Goal: Use online tool/utility: Utilize a website feature to perform a specific function

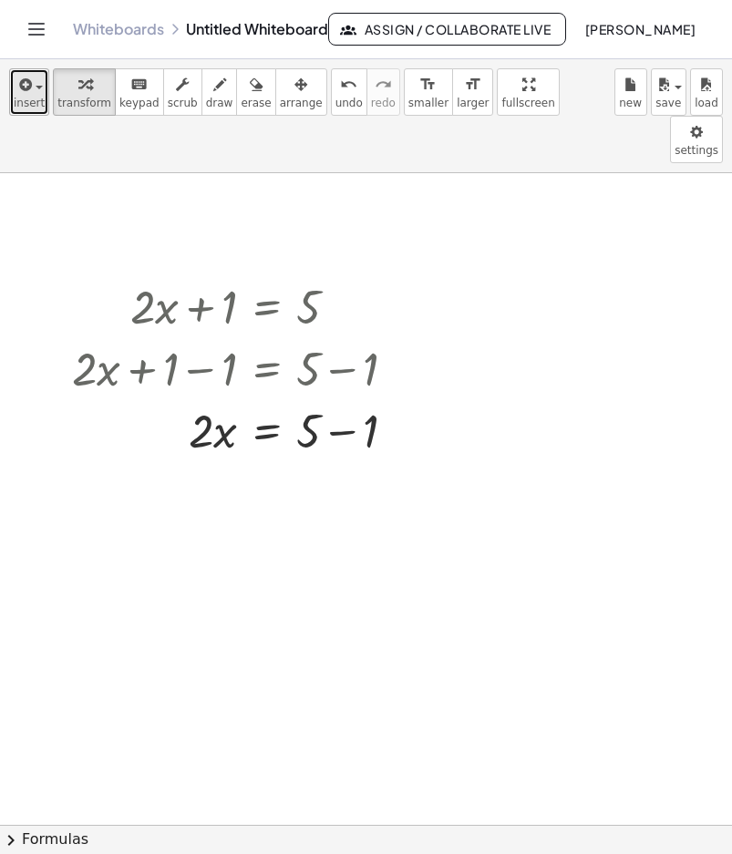
click at [35, 97] on span "insert" at bounding box center [29, 103] width 31 height 13
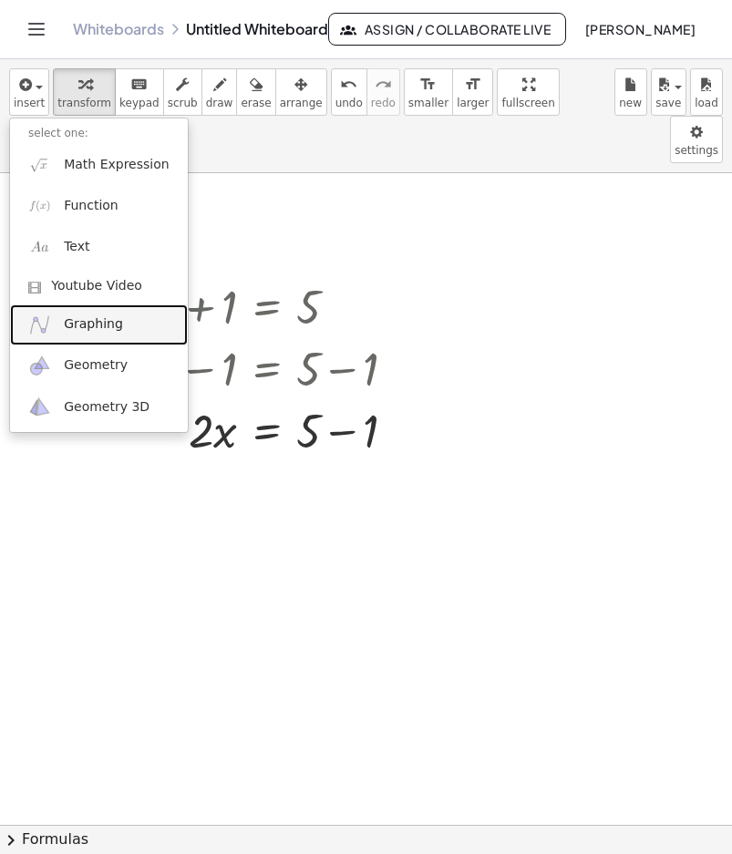
click at [93, 321] on span "Graphing" at bounding box center [93, 324] width 59 height 18
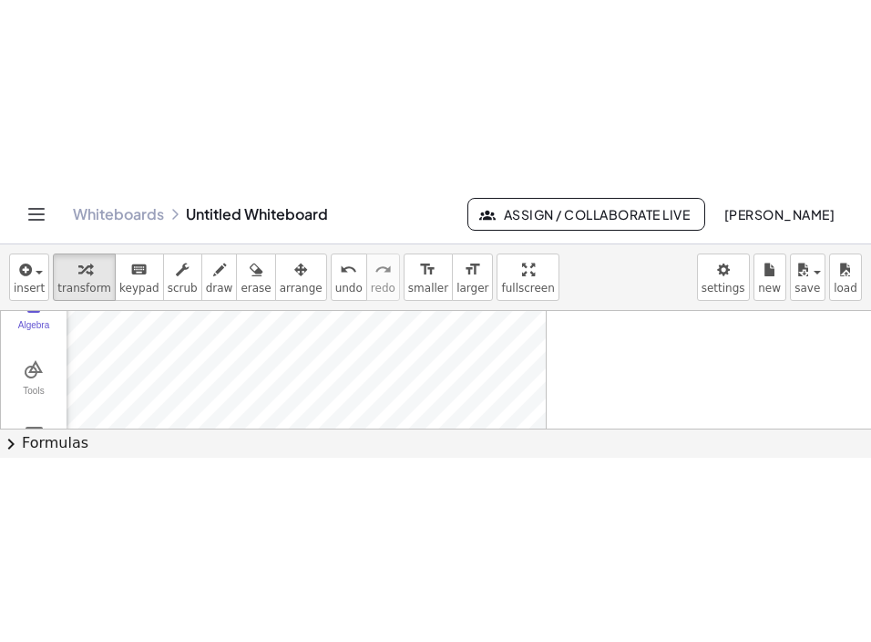
scroll to position [417, 0]
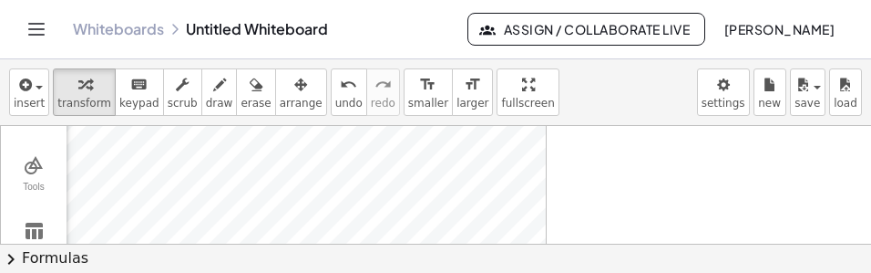
click at [595, 268] on button "chevron_right Formulas" at bounding box center [435, 257] width 871 height 29
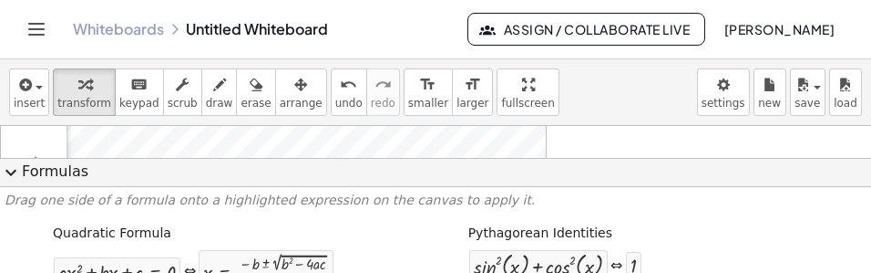
click at [169, 167] on button "expand_more Formulas" at bounding box center [435, 172] width 871 height 29
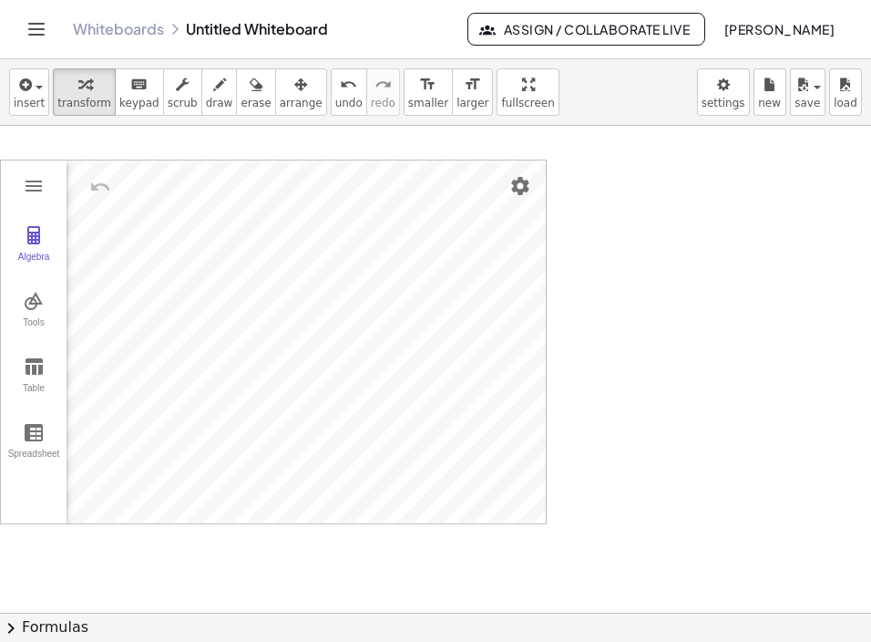
scroll to position [254, 0]
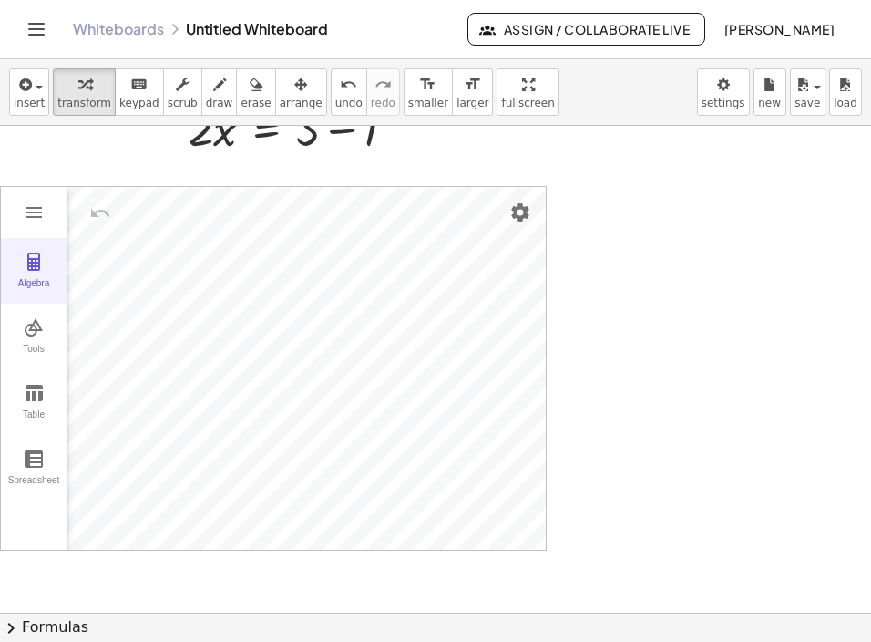
click at [35, 266] on img "Graphing Calculator" at bounding box center [34, 262] width 22 height 22
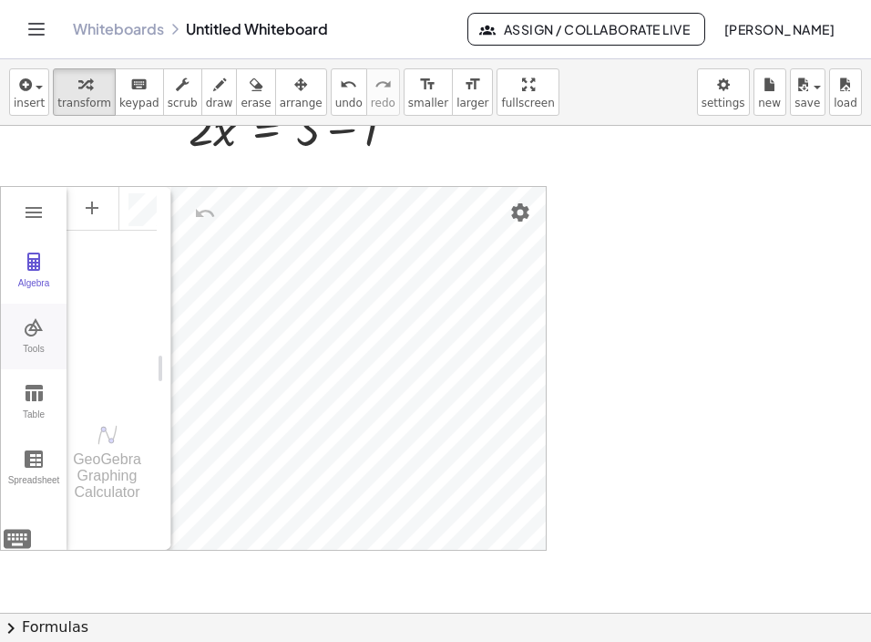
click at [30, 346] on div "Tools" at bounding box center [34, 357] width 58 height 26
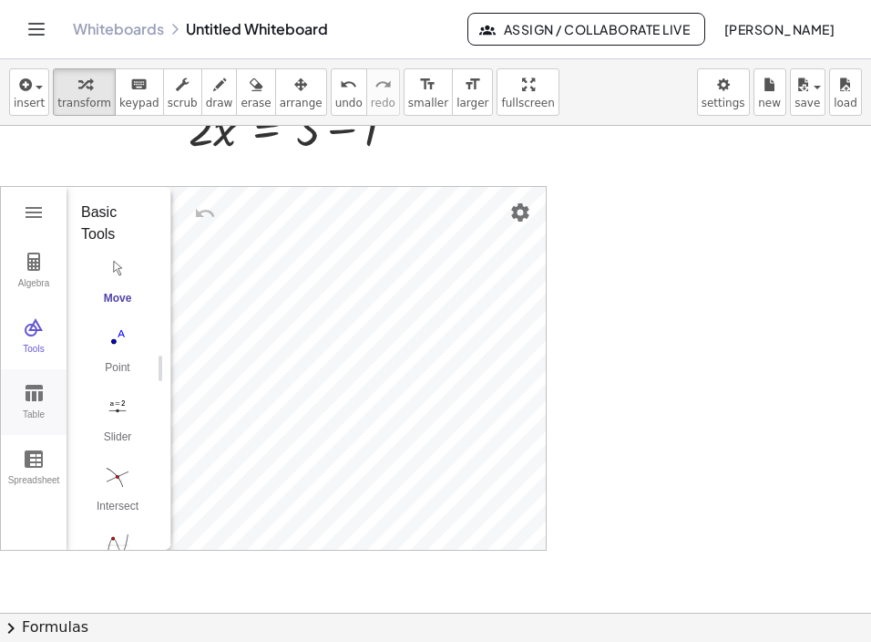
click at [30, 410] on div "Table" at bounding box center [34, 422] width 58 height 26
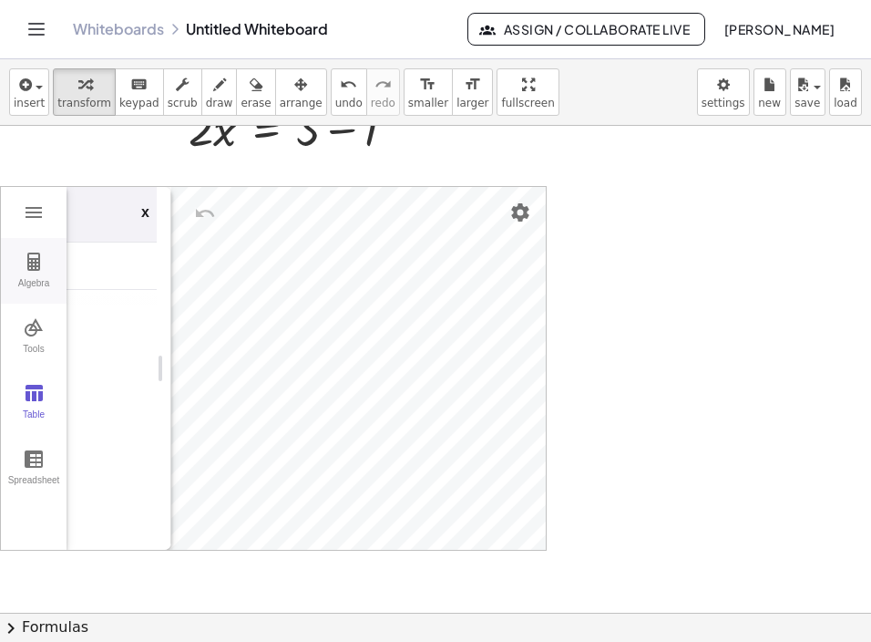
click at [19, 302] on div "Algebra" at bounding box center [34, 291] width 58 height 26
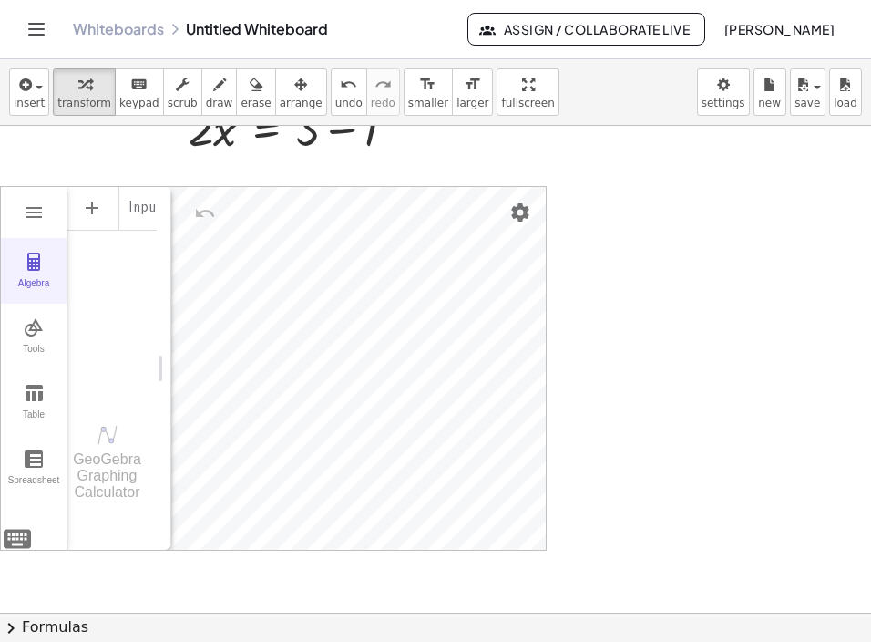
click at [27, 276] on button "Algebra" at bounding box center [34, 271] width 66 height 66
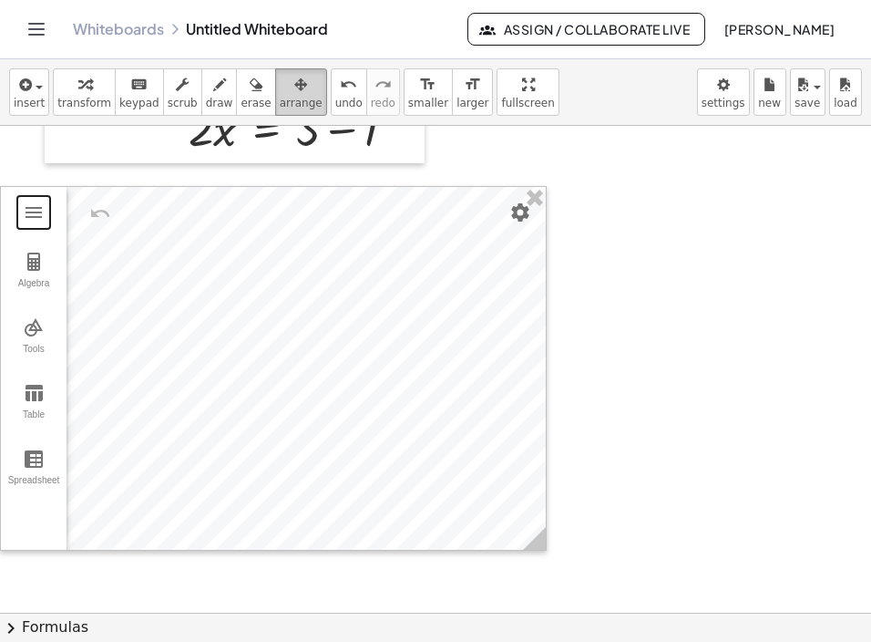
click at [294, 86] on icon "button" at bounding box center [300, 85] width 13 height 22
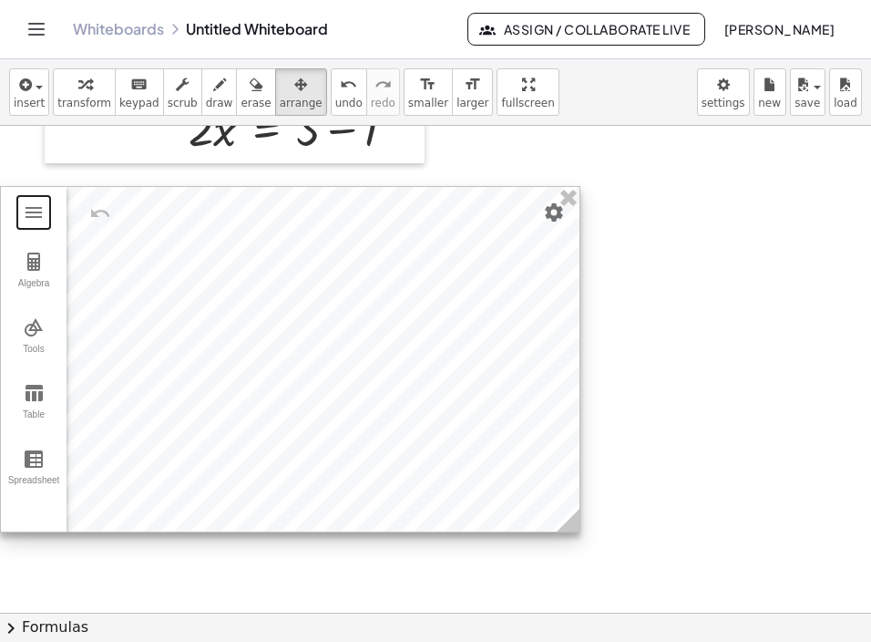
drag, startPoint x: 534, startPoint y: 547, endPoint x: 553, endPoint y: 519, distance: 34.1
click at [557, 519] on icon at bounding box center [568, 520] width 23 height 23
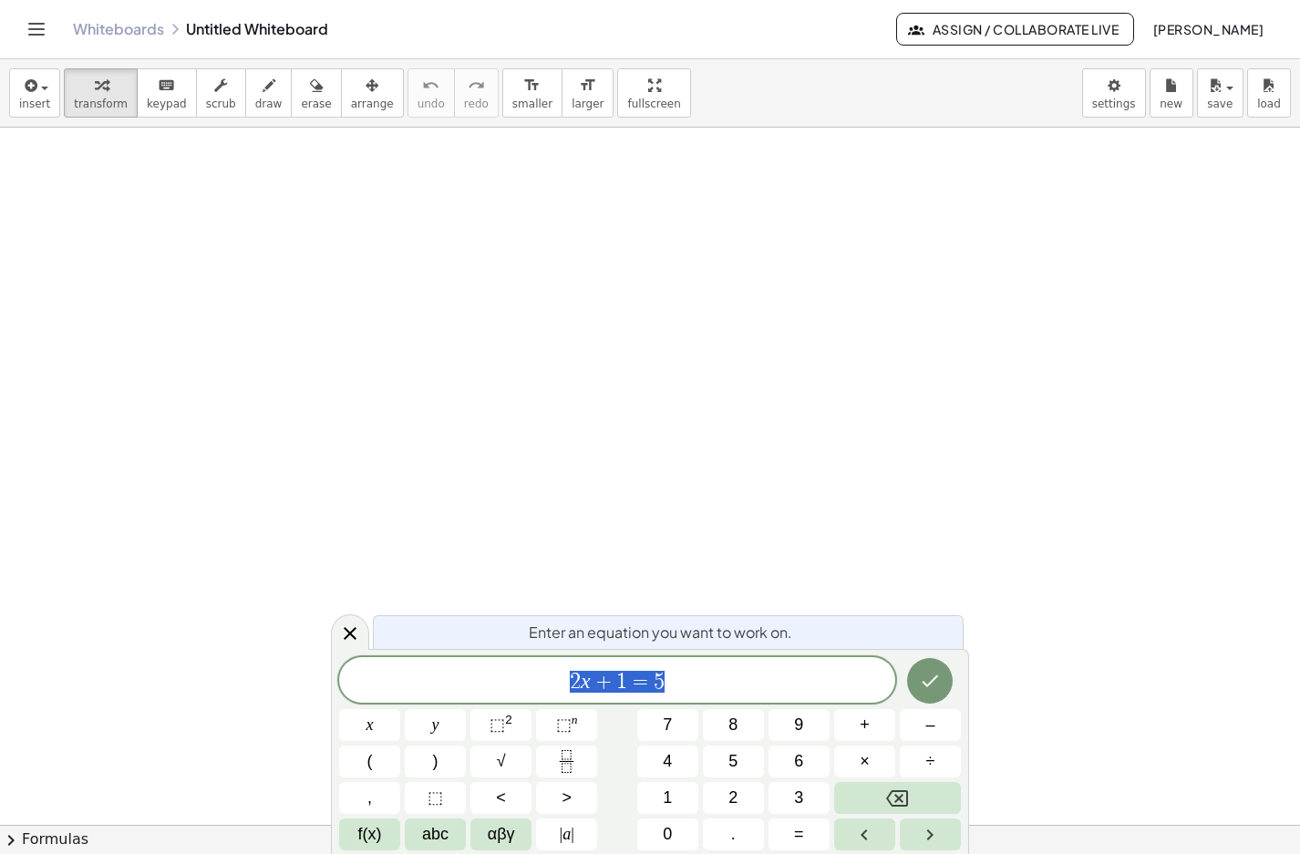
click at [45, 14] on div "Whiteboards Untitled Whiteboard Assign / Collaborate Live [PERSON_NAME]" at bounding box center [650, 29] width 1256 height 58
click at [33, 26] on icon "Toggle navigation" at bounding box center [37, 29] width 22 height 22
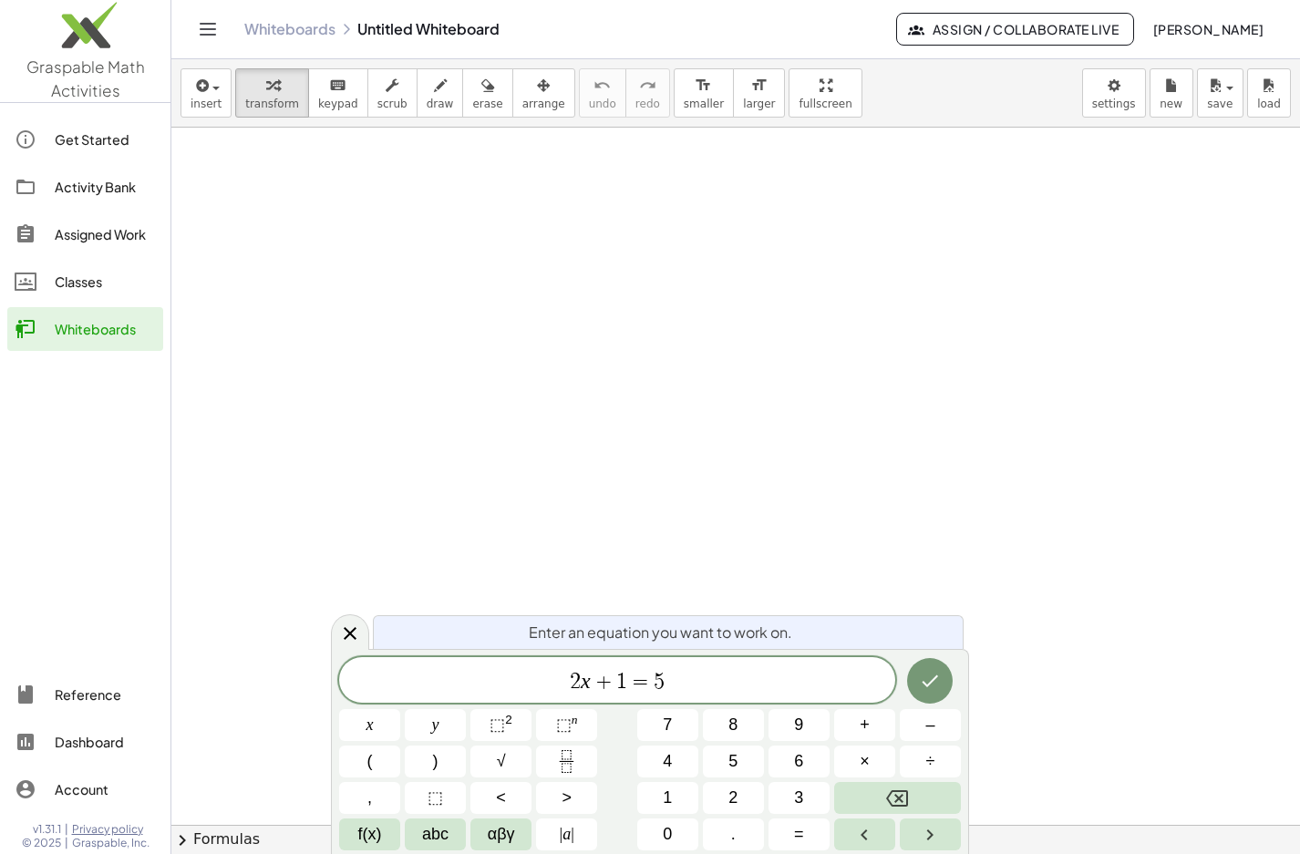
click at [85, 80] on span "Graspable Math Activities" at bounding box center [85, 79] width 118 height 44
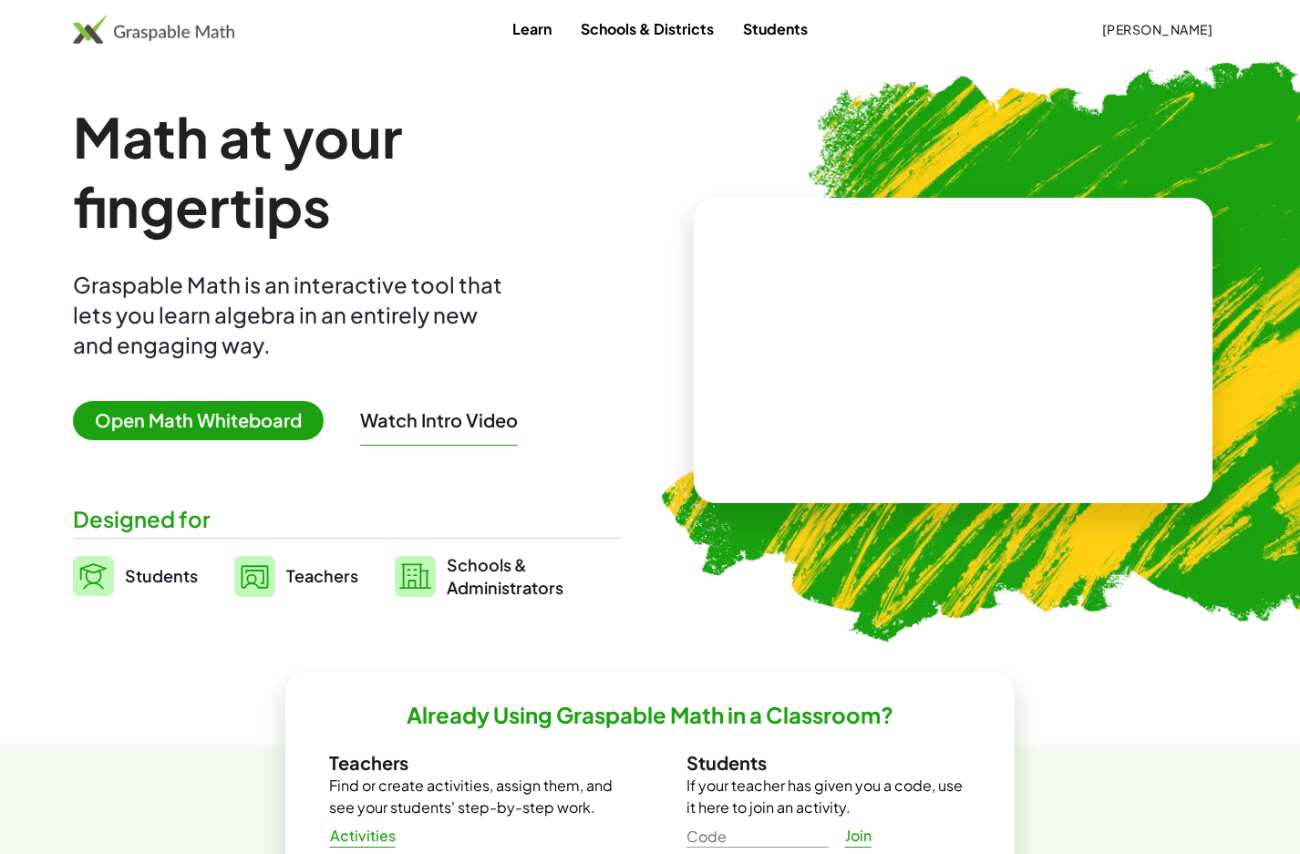
click at [1136, 26] on span "[PERSON_NAME]" at bounding box center [1156, 29] width 111 height 16
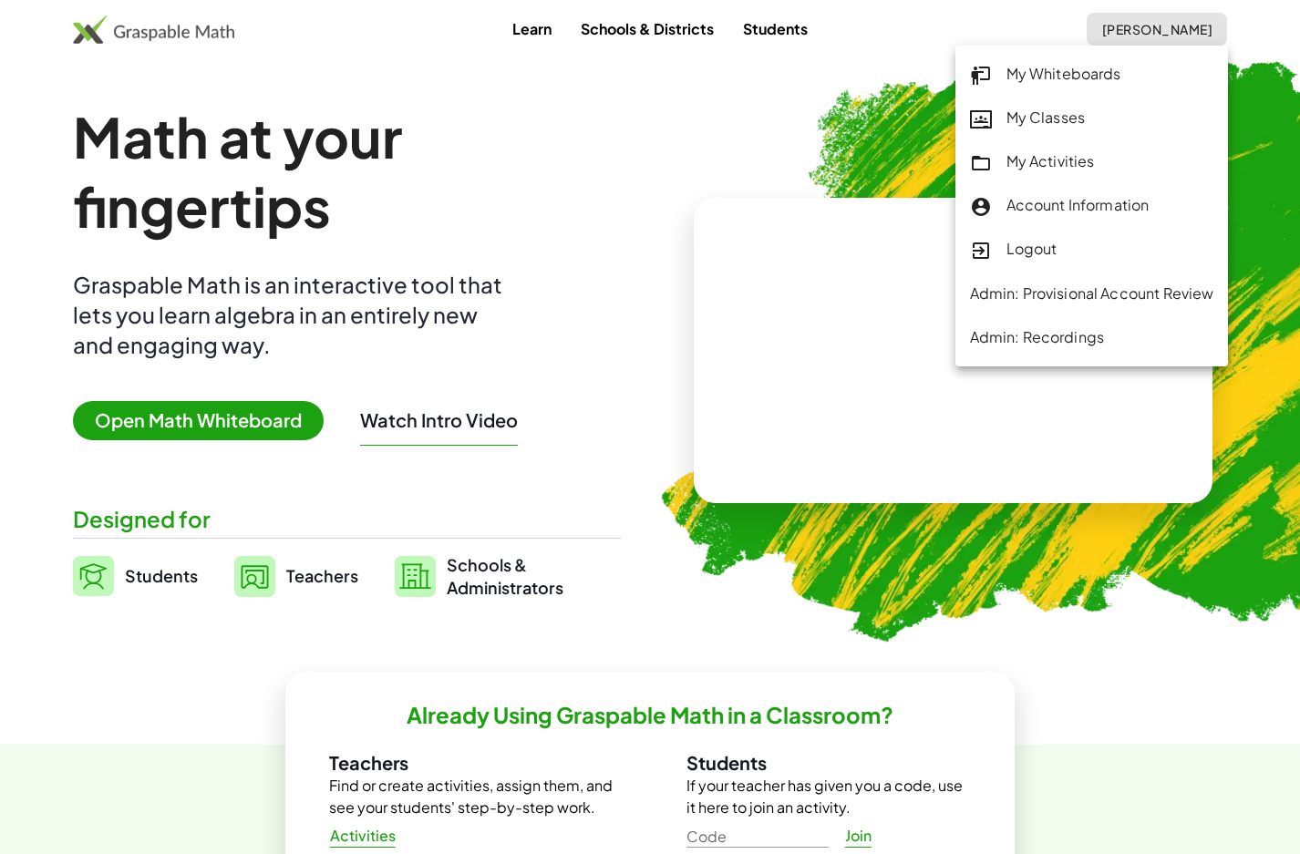
click at [1067, 255] on div "Logout" at bounding box center [1092, 250] width 244 height 24
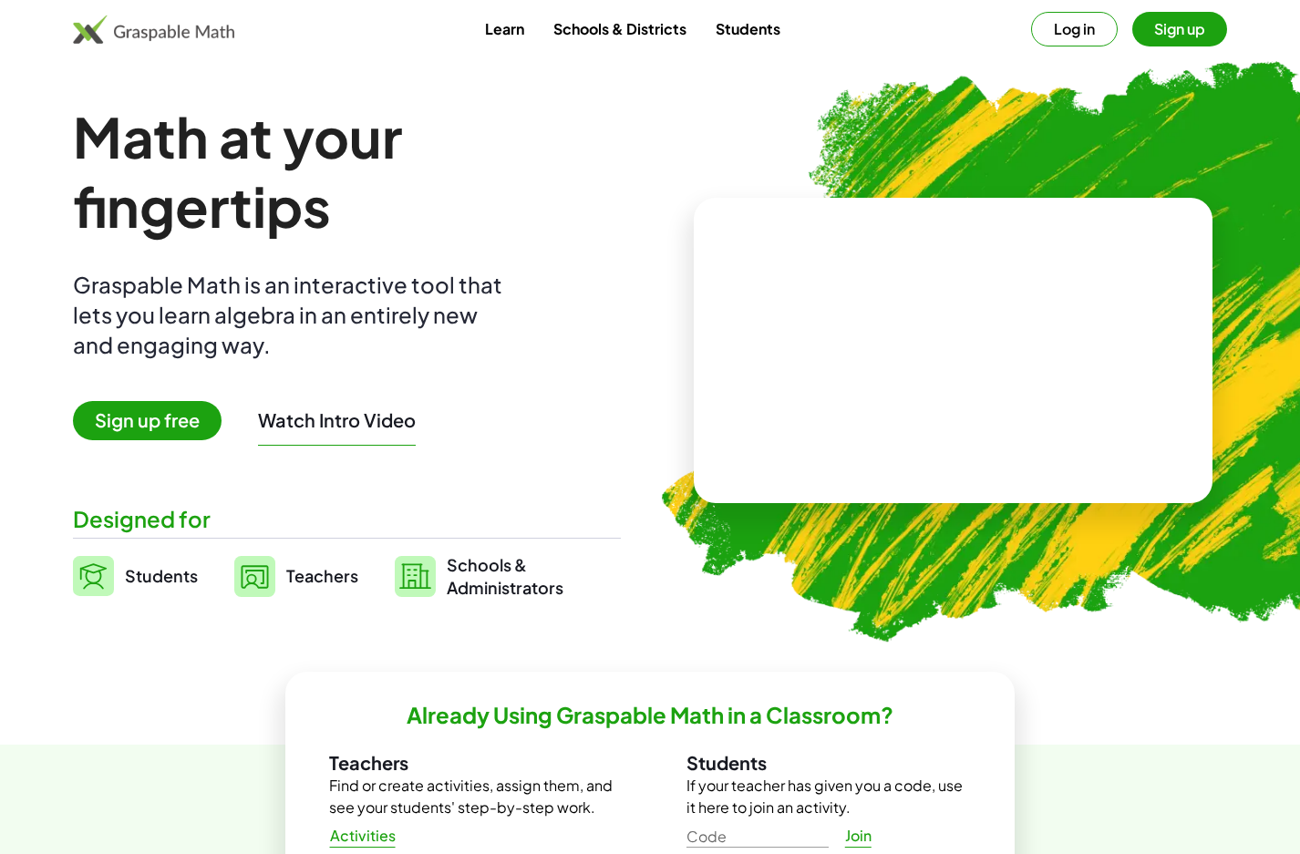
click at [1192, 21] on button "Sign up" at bounding box center [1179, 29] width 95 height 35
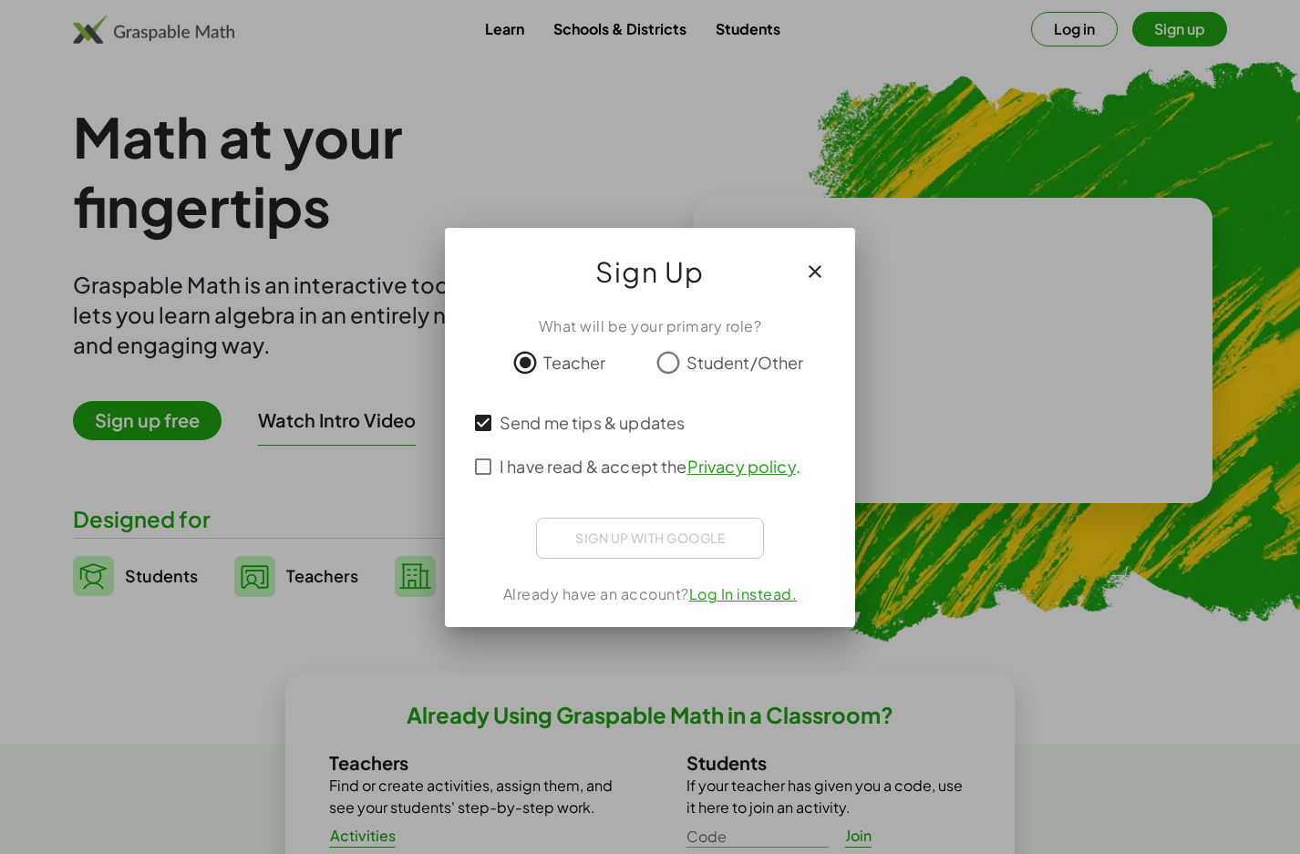
click at [487, 448] on div "I have read & accept the Privacy policy ." at bounding box center [650, 467] width 366 height 44
click at [745, 472] on link "Privacy policy" at bounding box center [741, 466] width 108 height 21
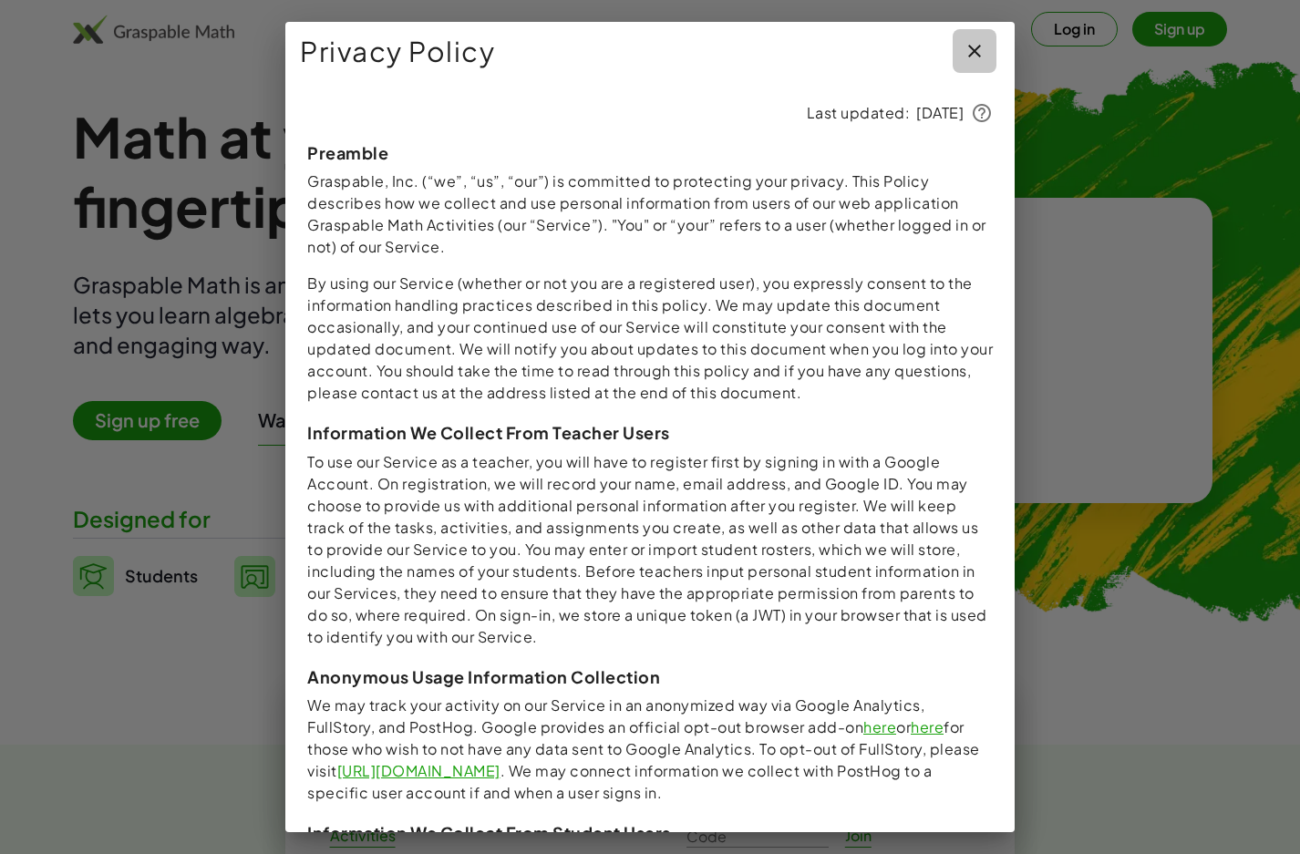
click at [974, 46] on icon "button" at bounding box center [974, 51] width 22 height 22
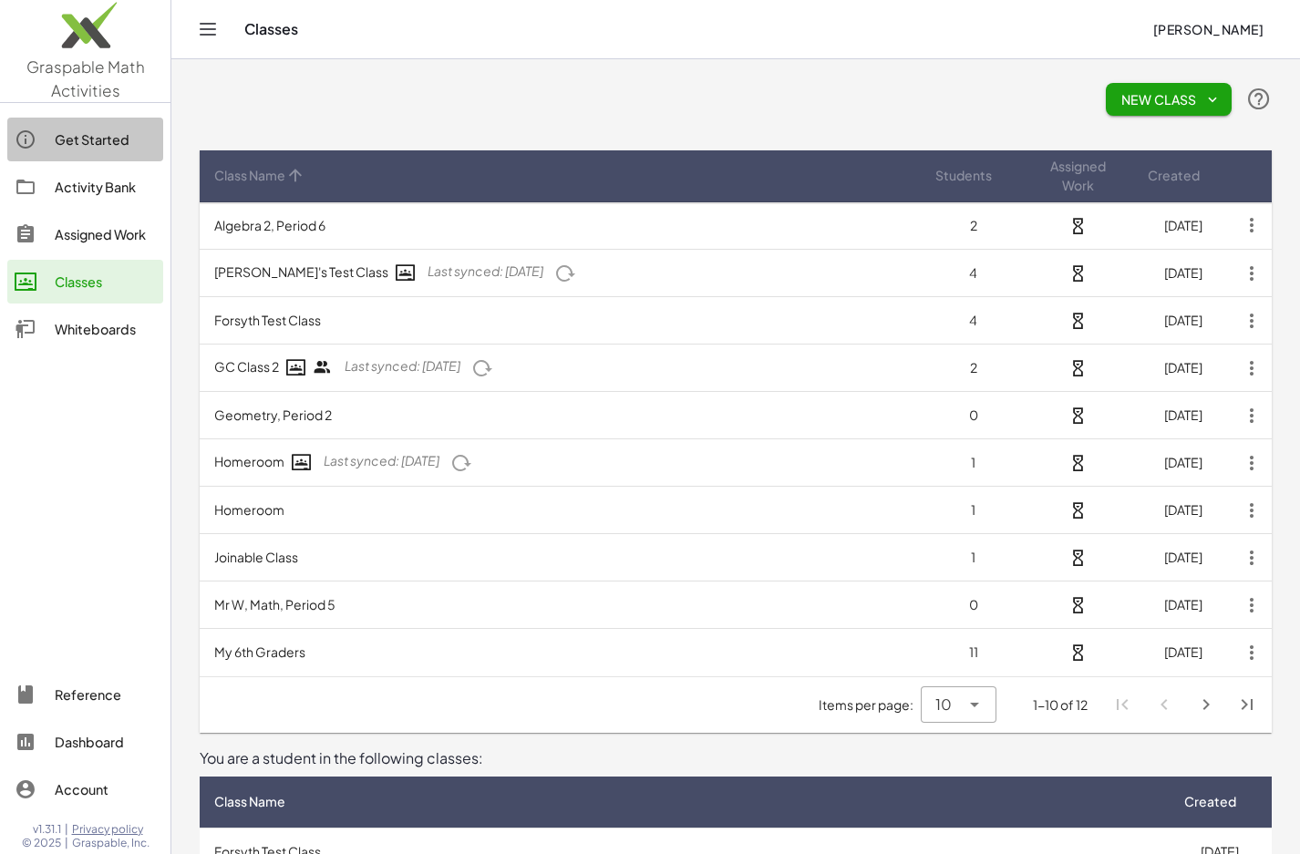
click at [131, 142] on div "Get Started" at bounding box center [105, 140] width 101 height 22
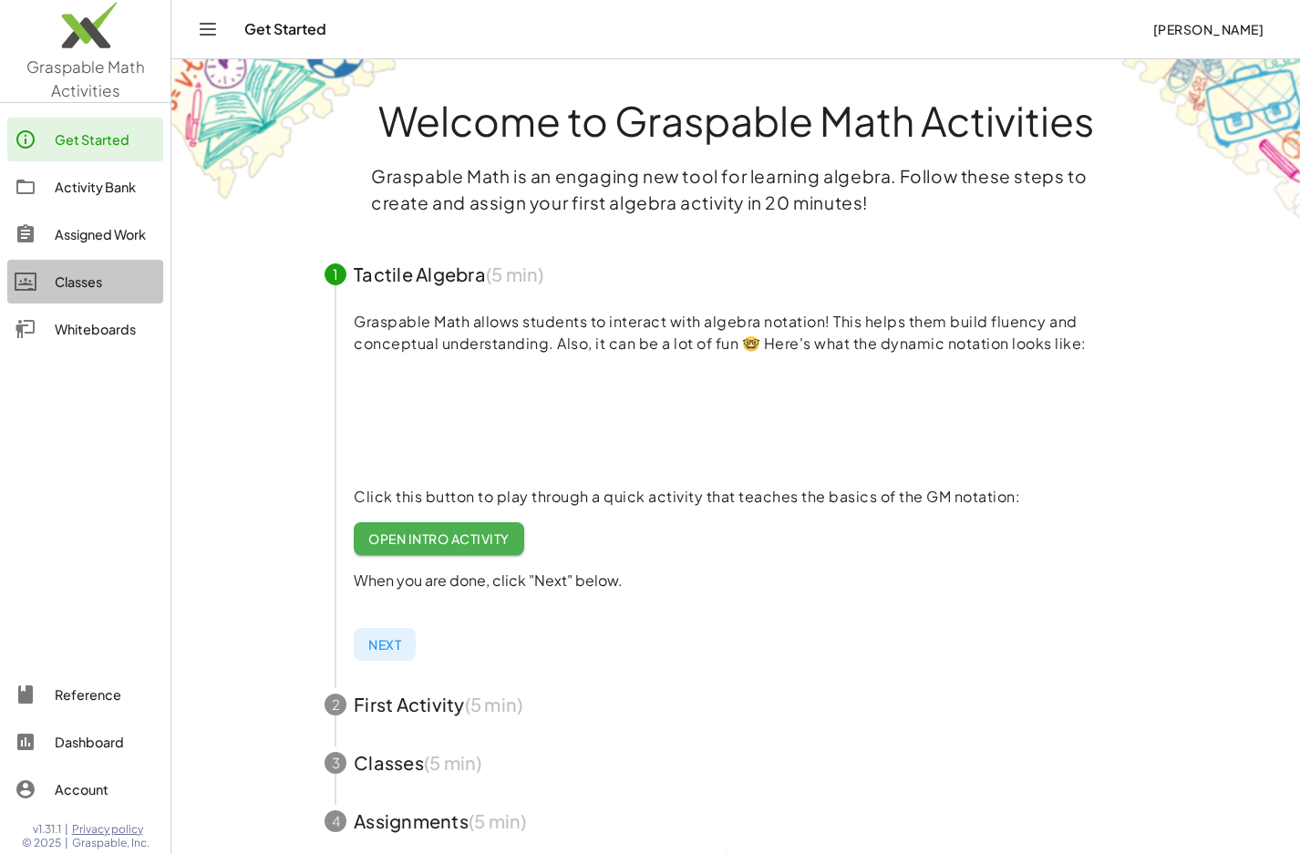
click at [113, 273] on div "Classes" at bounding box center [105, 282] width 101 height 22
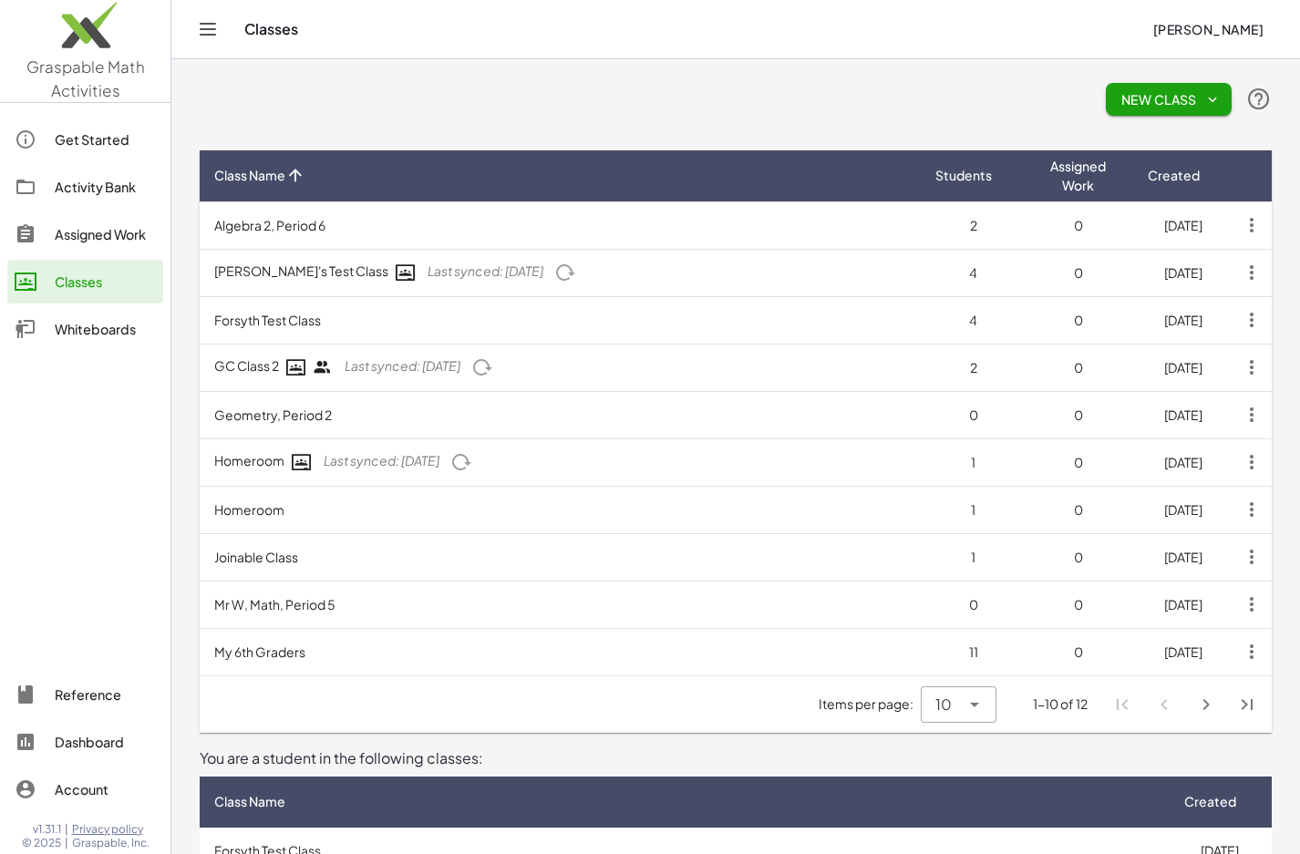
click at [81, 57] on img at bounding box center [85, 29] width 170 height 77
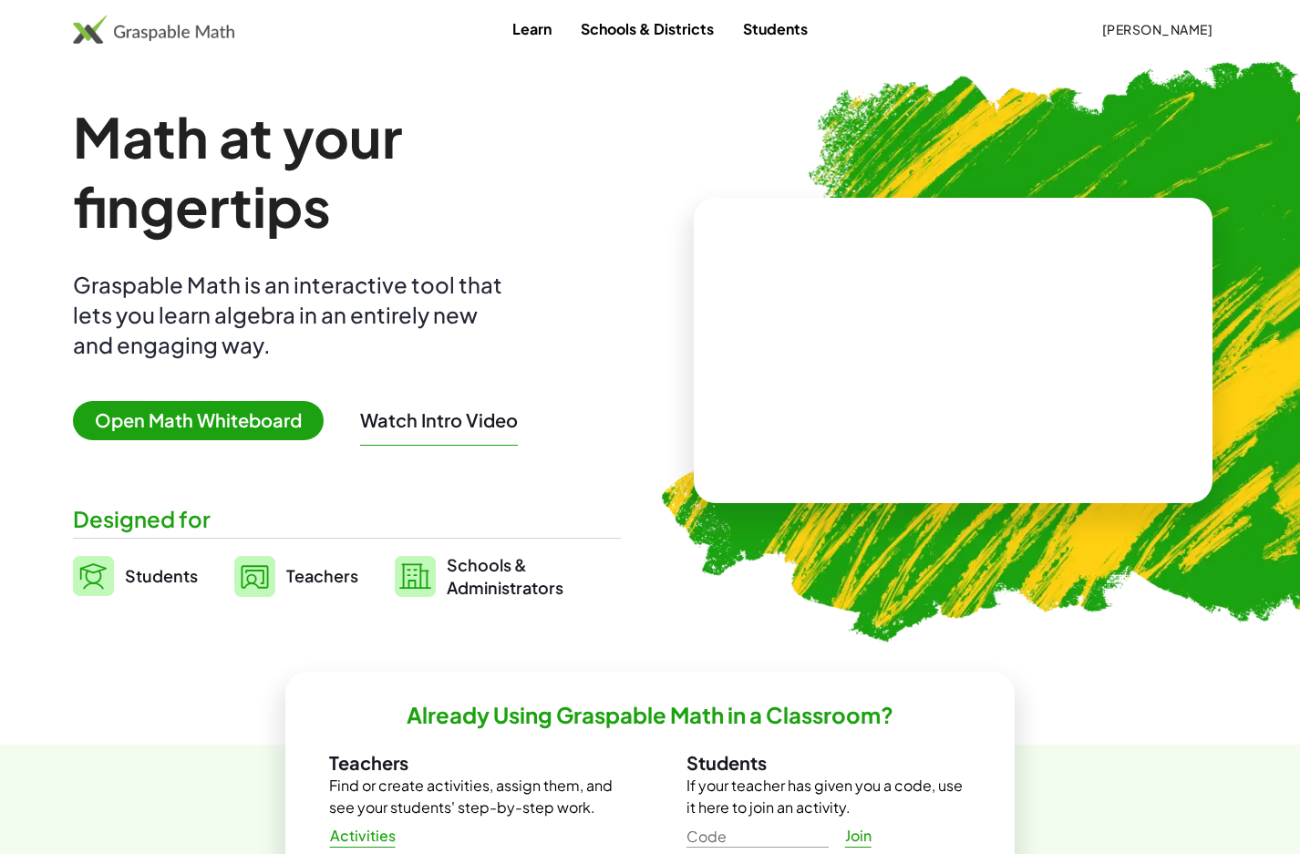
click at [157, 420] on span "Open Math Whiteboard" at bounding box center [198, 420] width 251 height 39
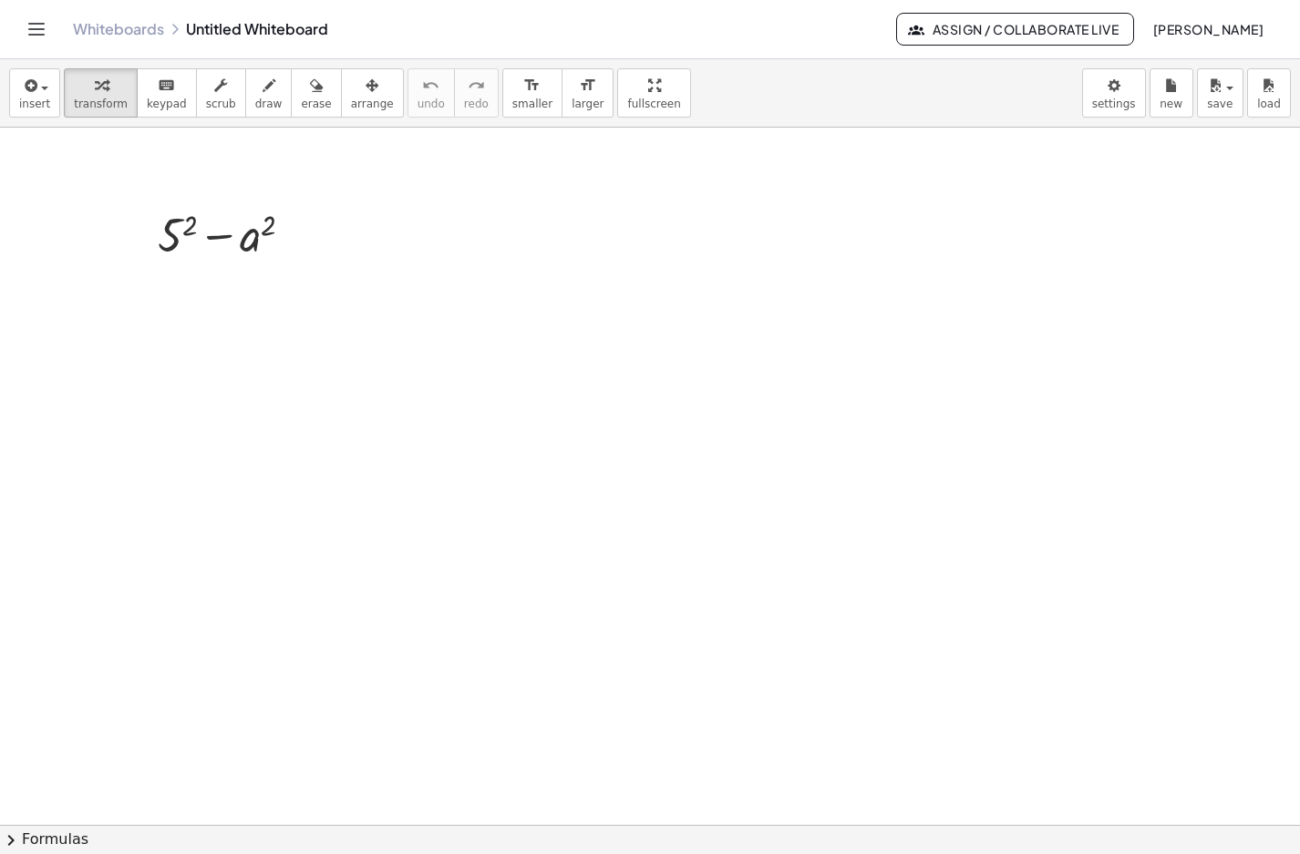
click at [66, 841] on button "chevron_right Formulas" at bounding box center [650, 839] width 1300 height 29
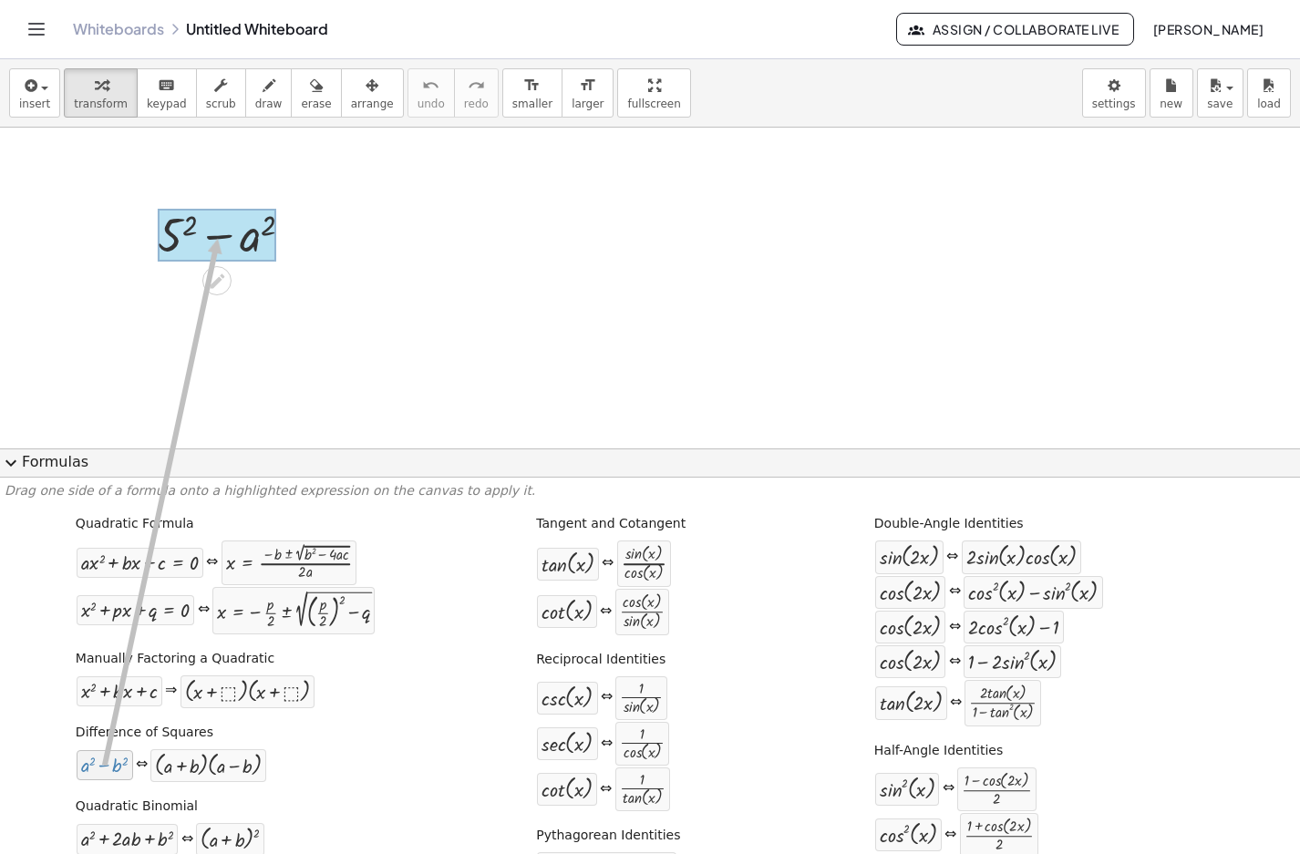
drag, startPoint x: 123, startPoint y: 769, endPoint x: 217, endPoint y: 232, distance: 545.0
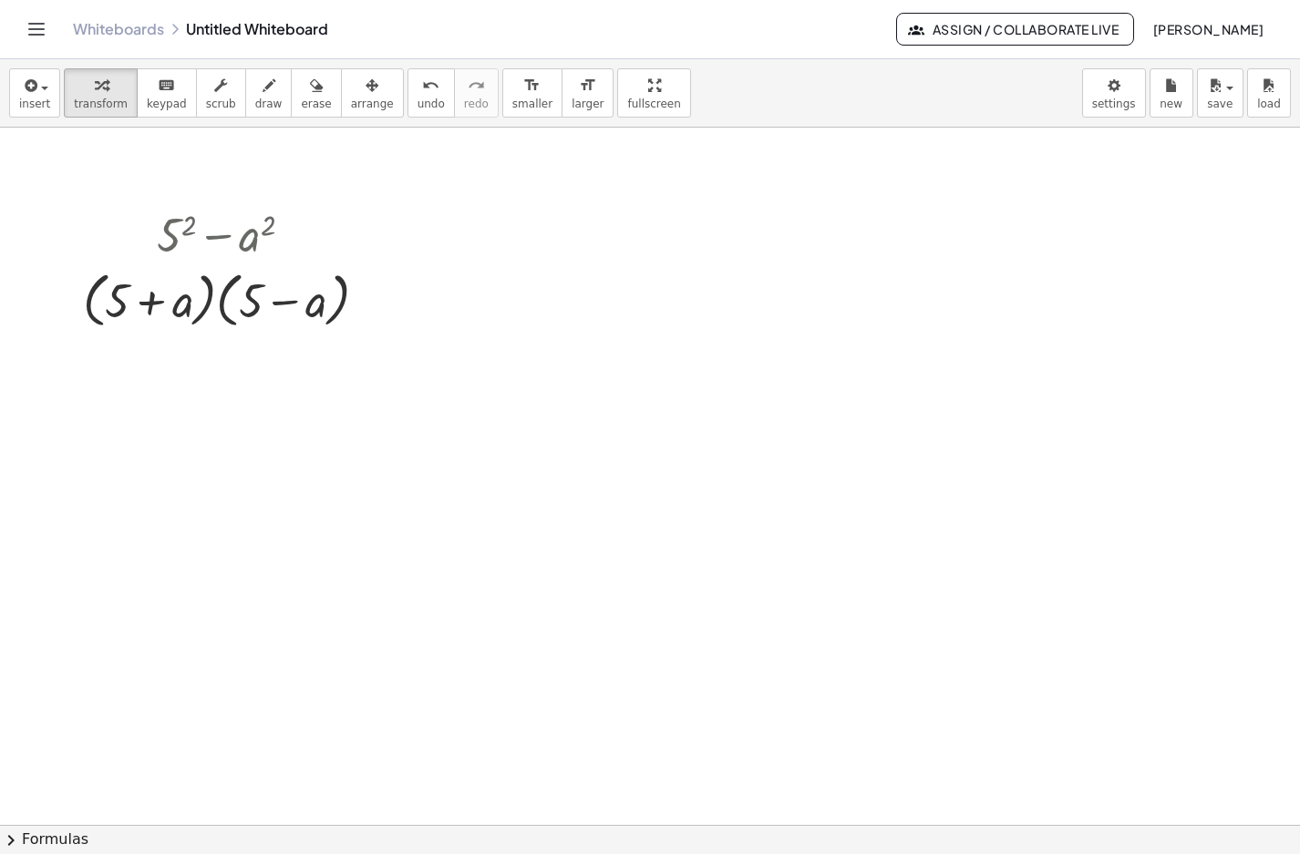
click at [48, 850] on button "chevron_right Formulas" at bounding box center [650, 839] width 1300 height 29
